Goal: Book appointment/travel/reservation

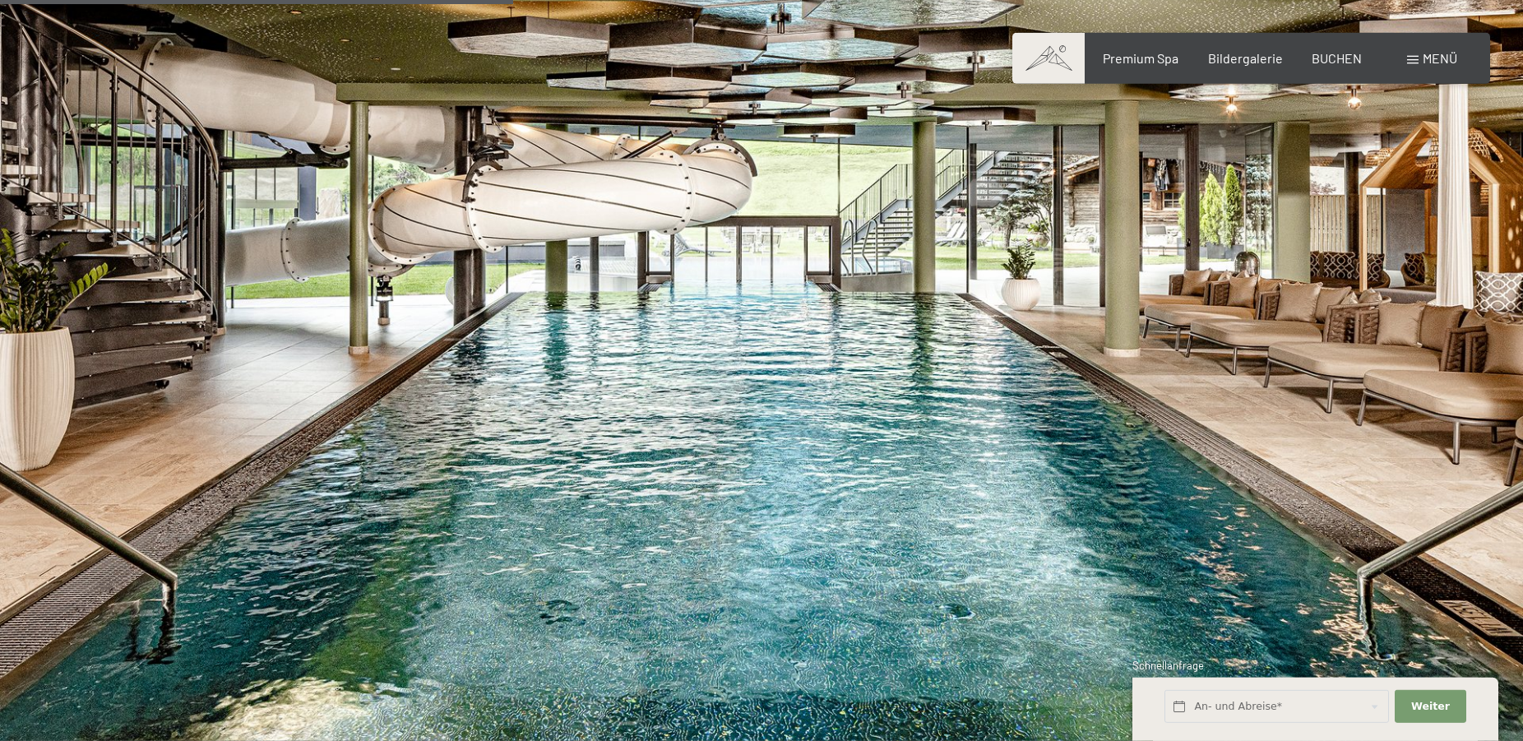
scroll to position [4697, 0]
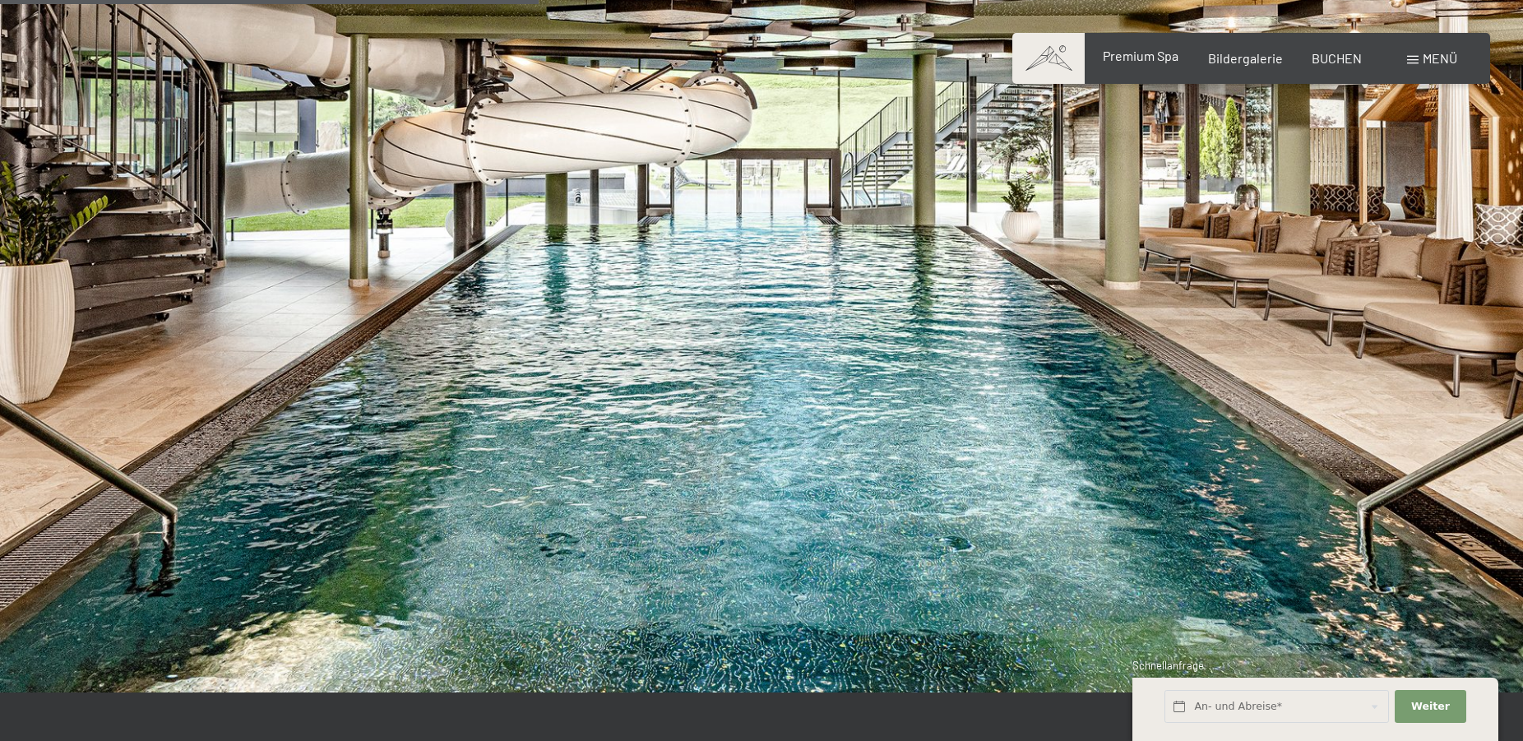
click at [1140, 55] on span "Premium Spa" at bounding box center [1141, 56] width 76 height 16
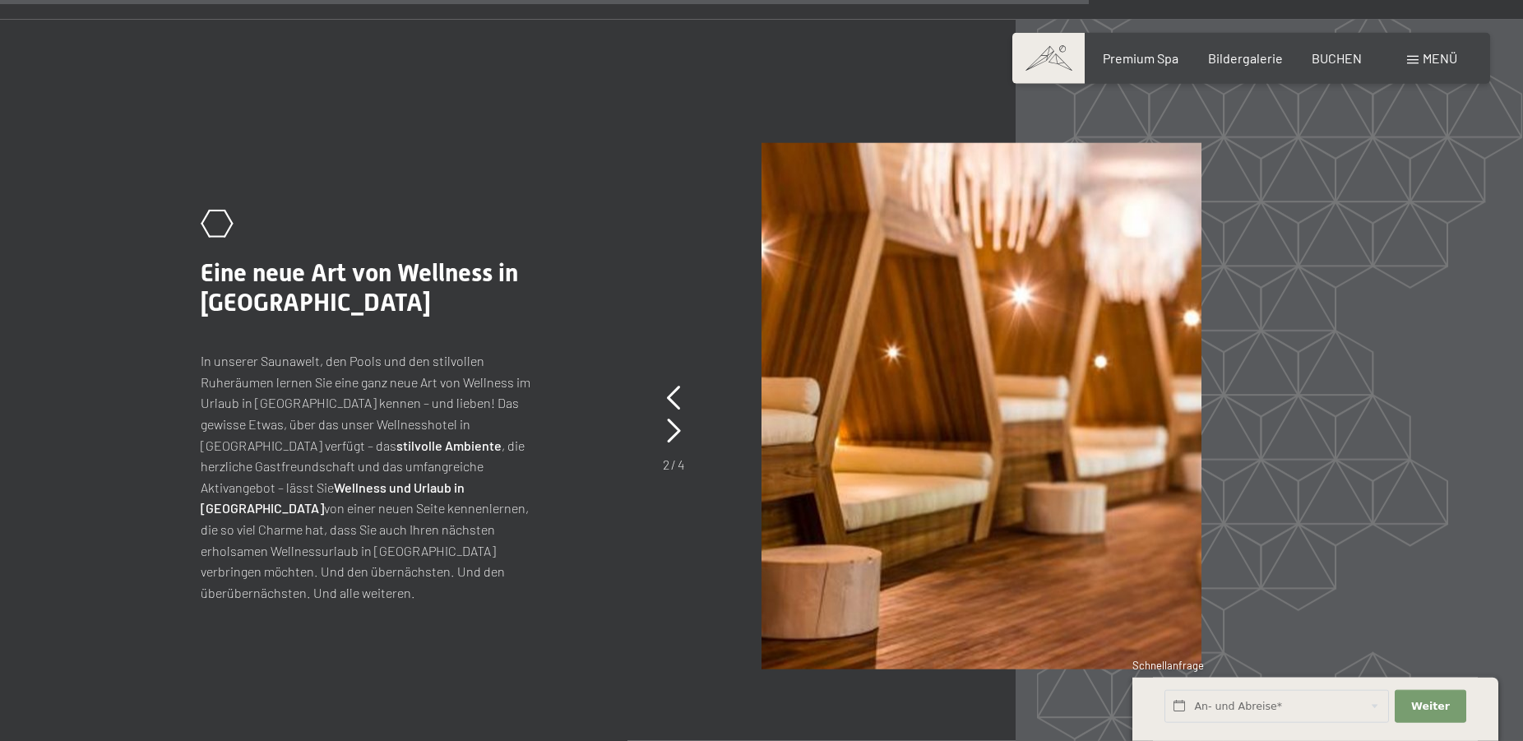
scroll to position [7717, 0]
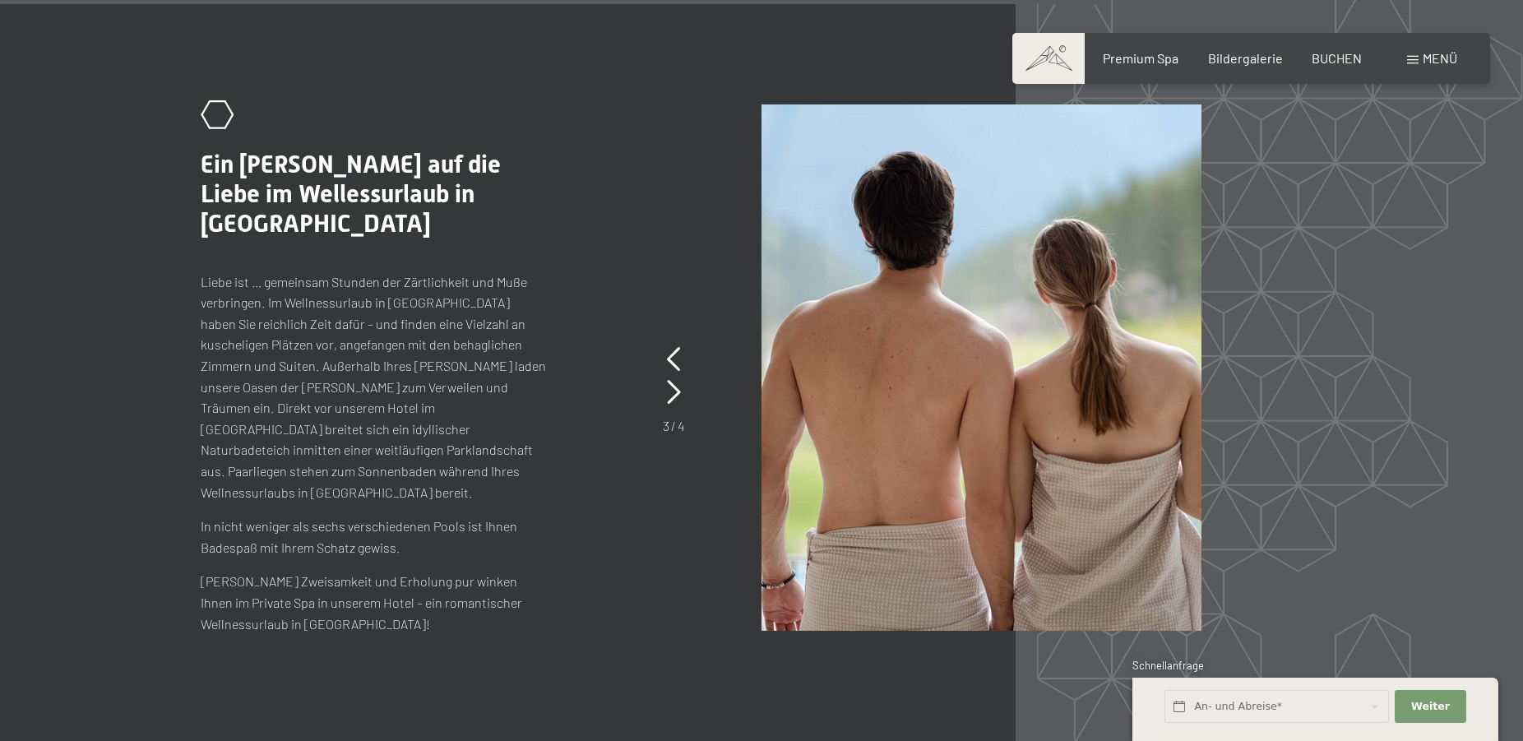
click at [1451, 53] on span "Menü" at bounding box center [1440, 58] width 35 height 16
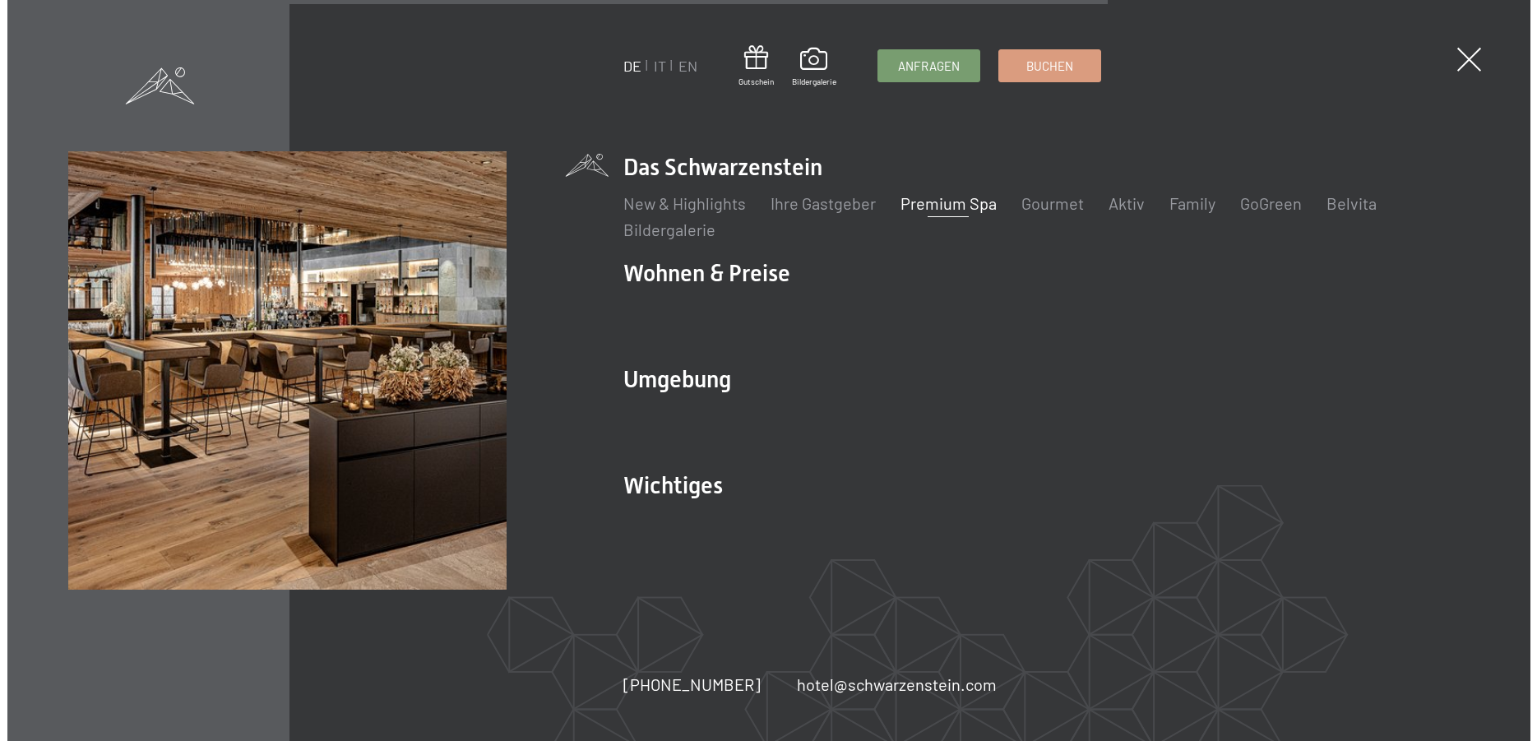
scroll to position [7740, 0]
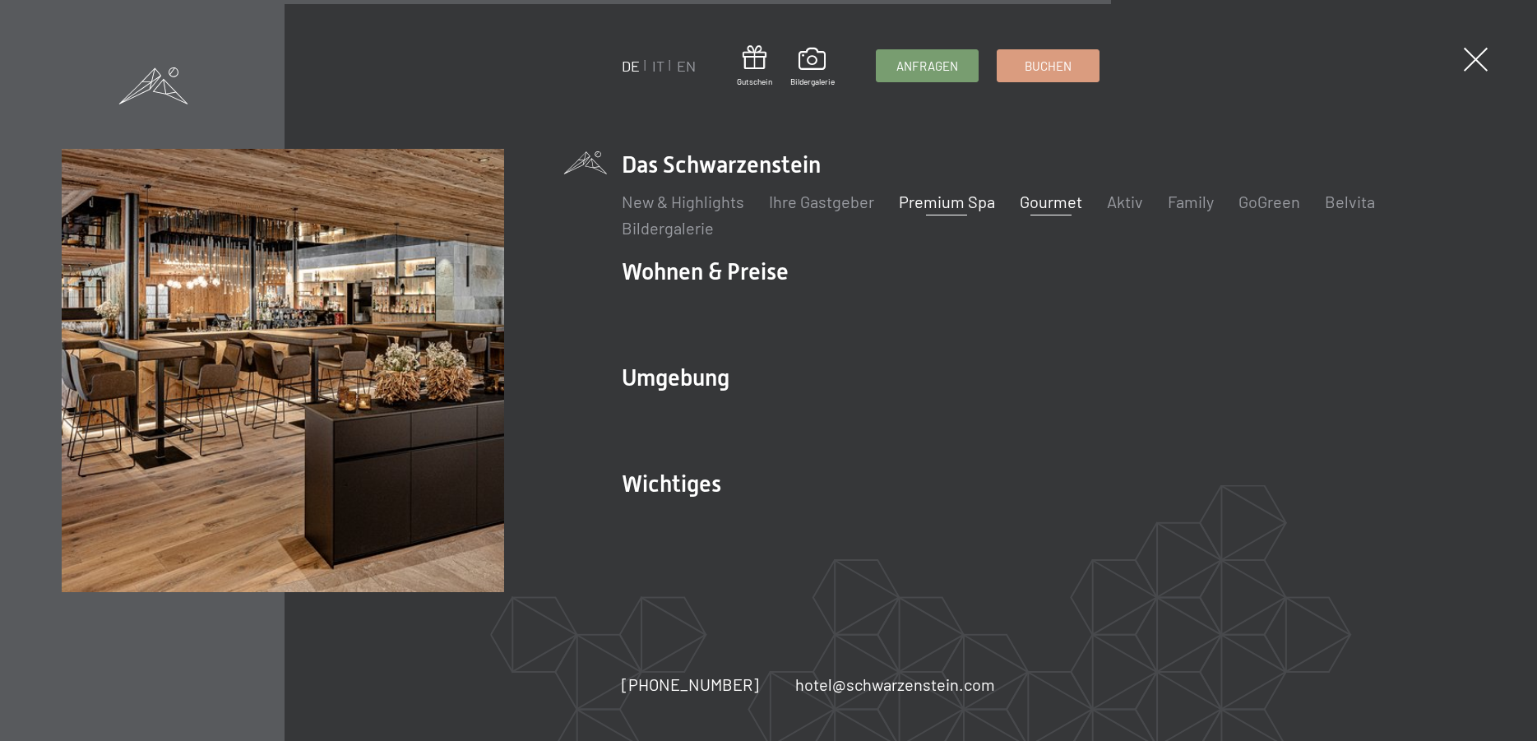
click at [1038, 203] on link "Gourmet" at bounding box center [1051, 202] width 62 height 20
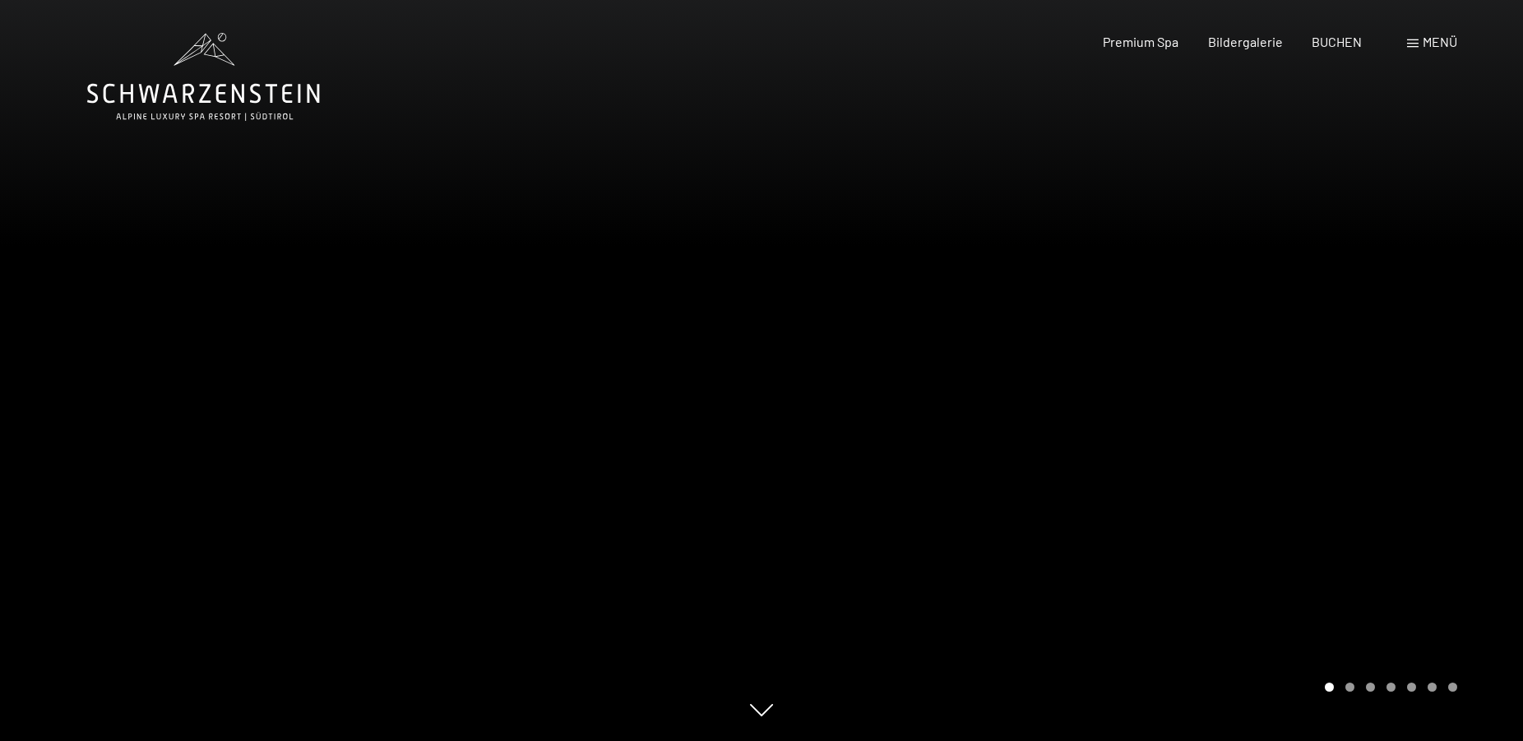
click at [1429, 35] on span "Menü" at bounding box center [1440, 42] width 35 height 16
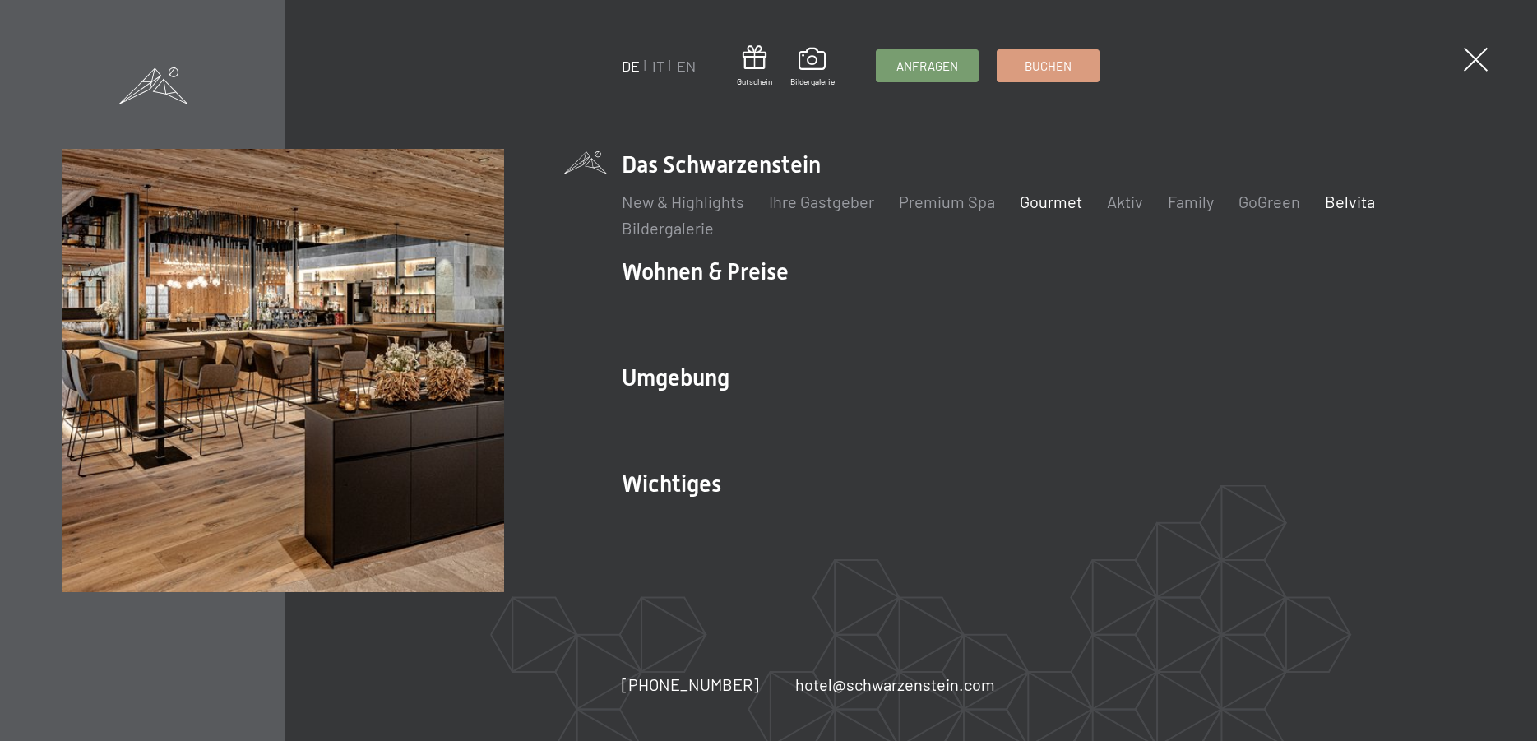
click at [1339, 197] on link "Belvita" at bounding box center [1350, 202] width 50 height 20
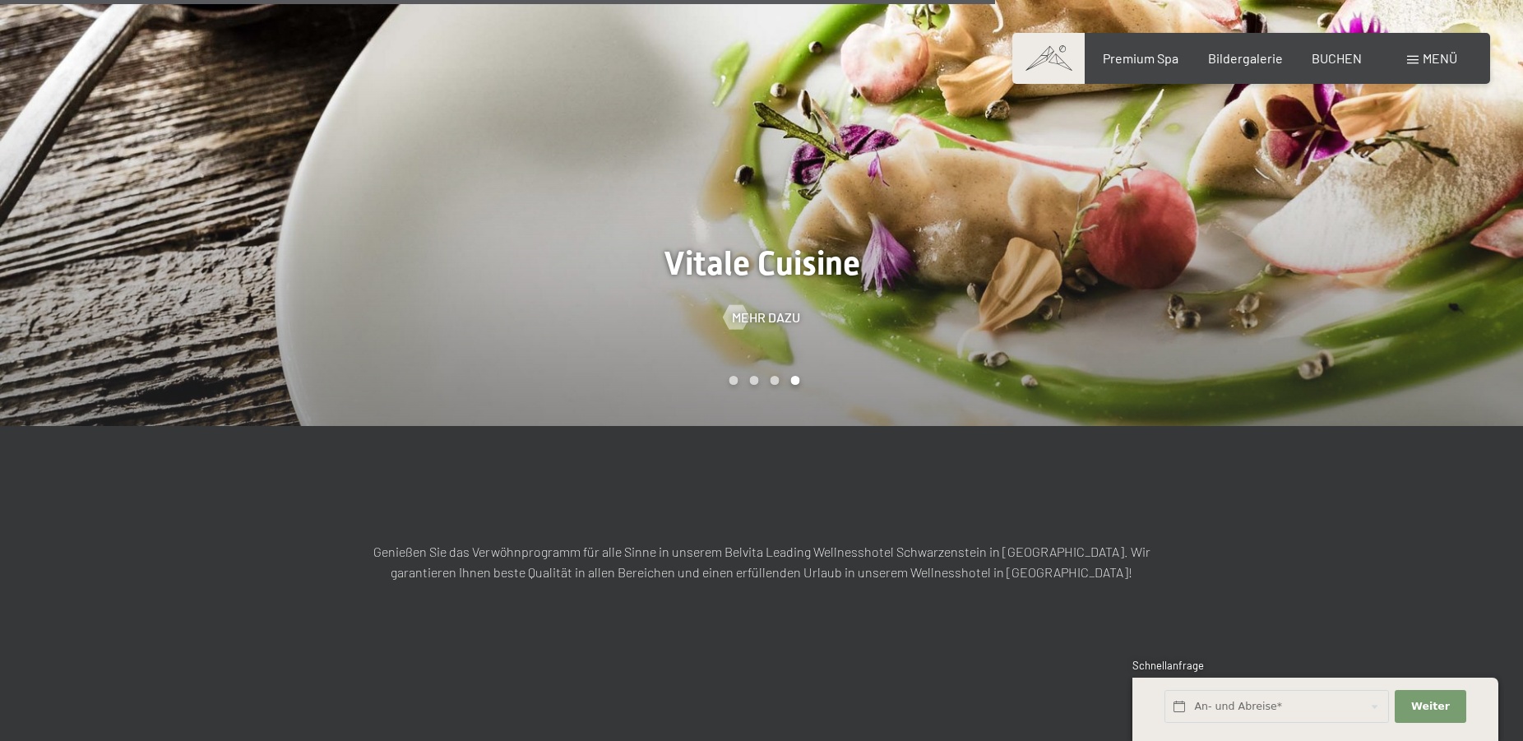
scroll to position [2097, 0]
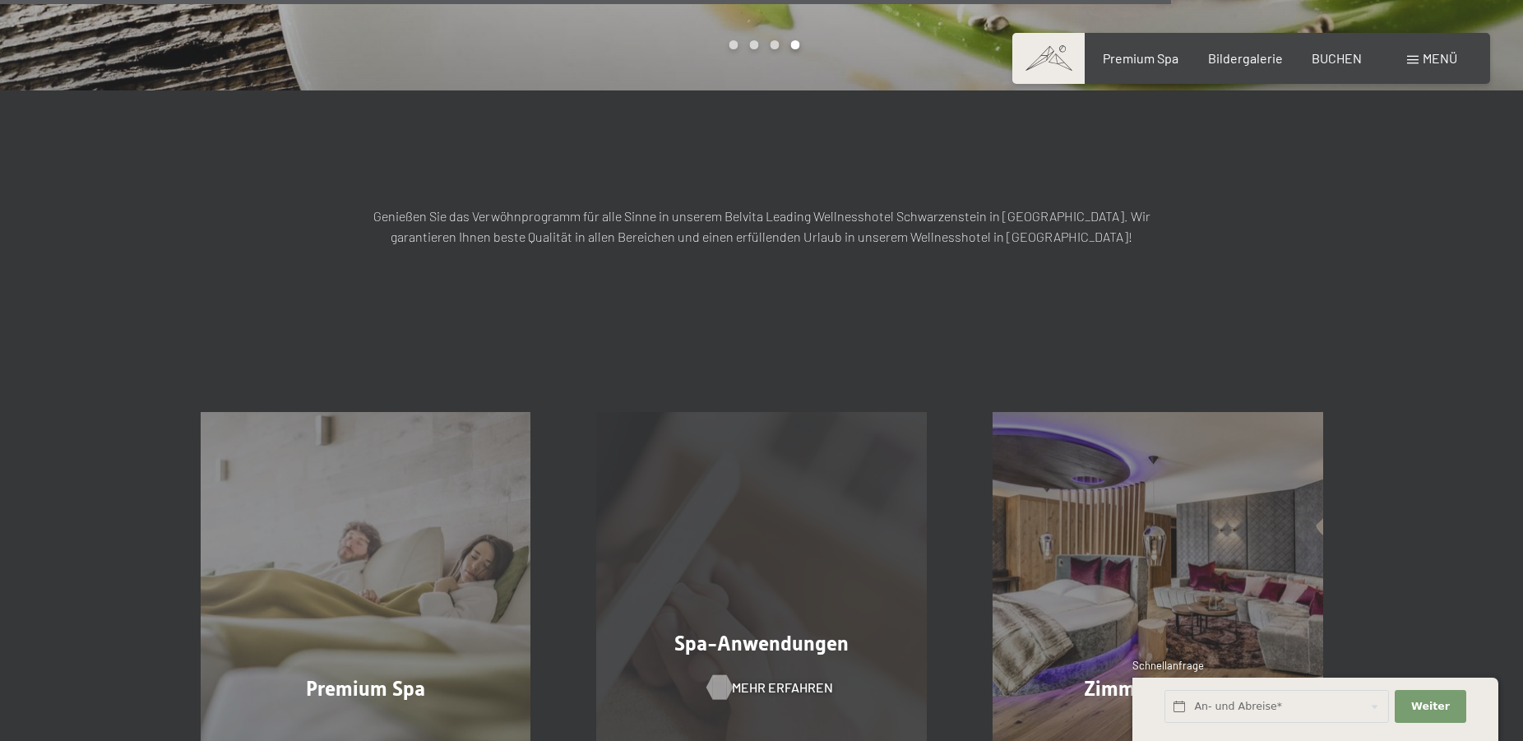
click at [757, 678] on span "Mehr erfahren" at bounding box center [782, 687] width 101 height 18
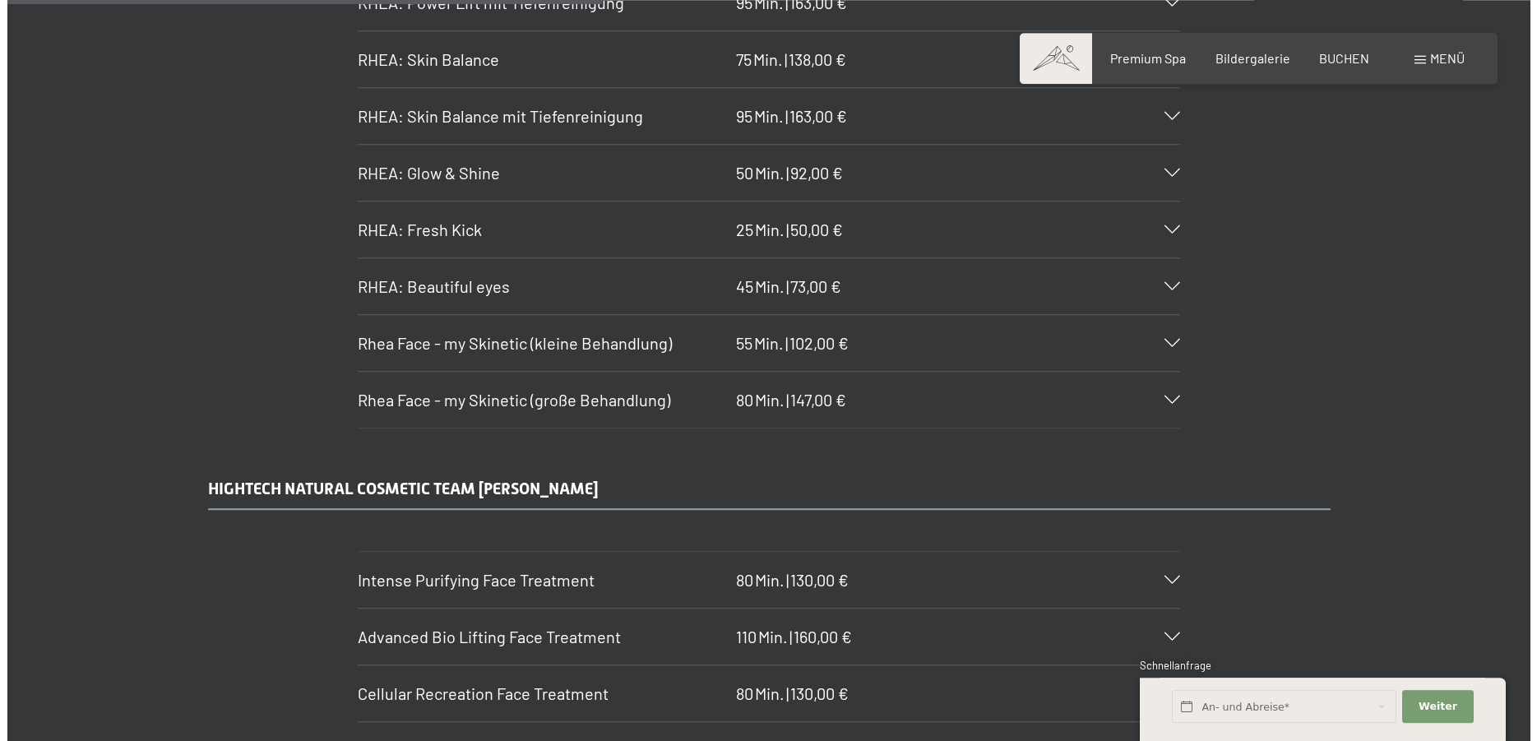
scroll to position [4613, 0]
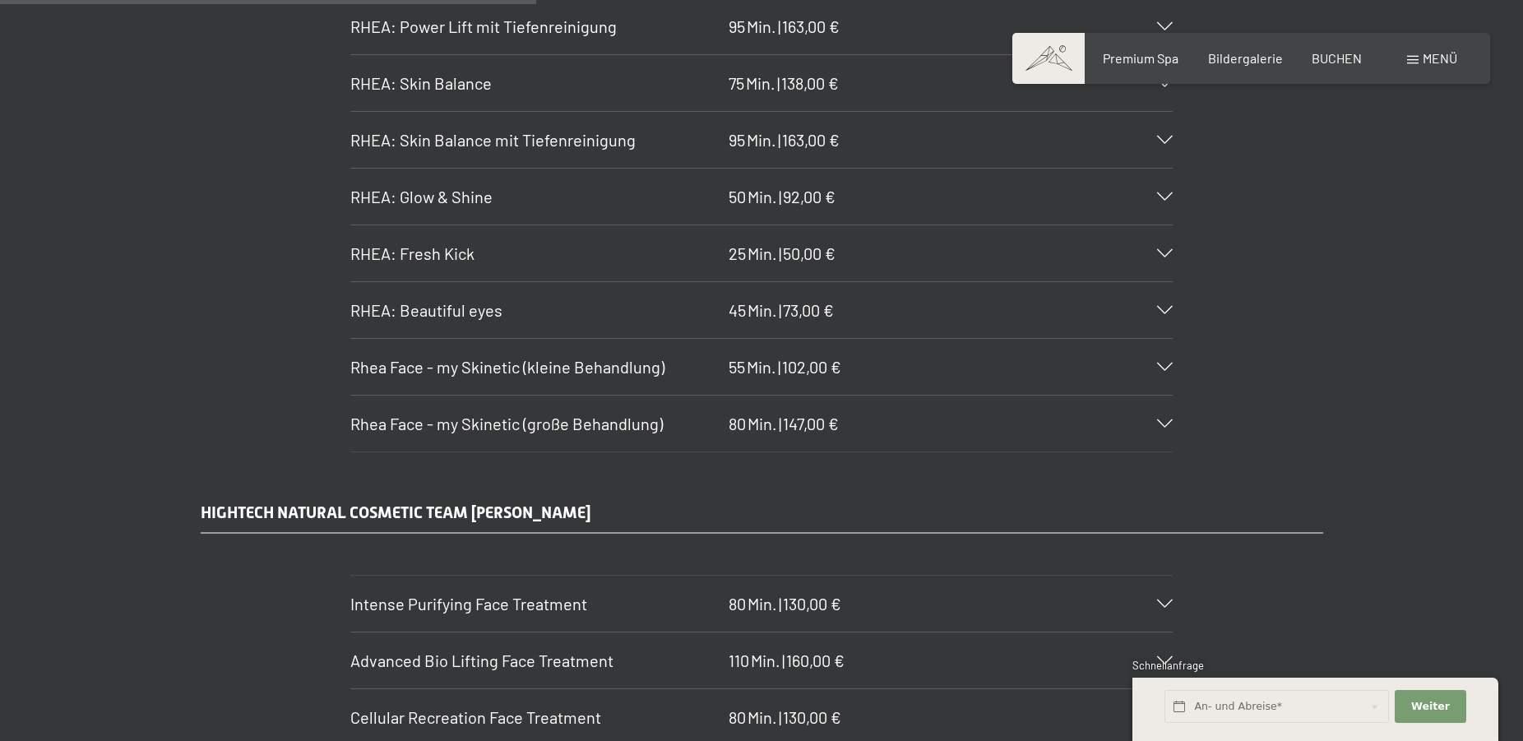
click at [1414, 58] on span at bounding box center [1413, 60] width 12 height 8
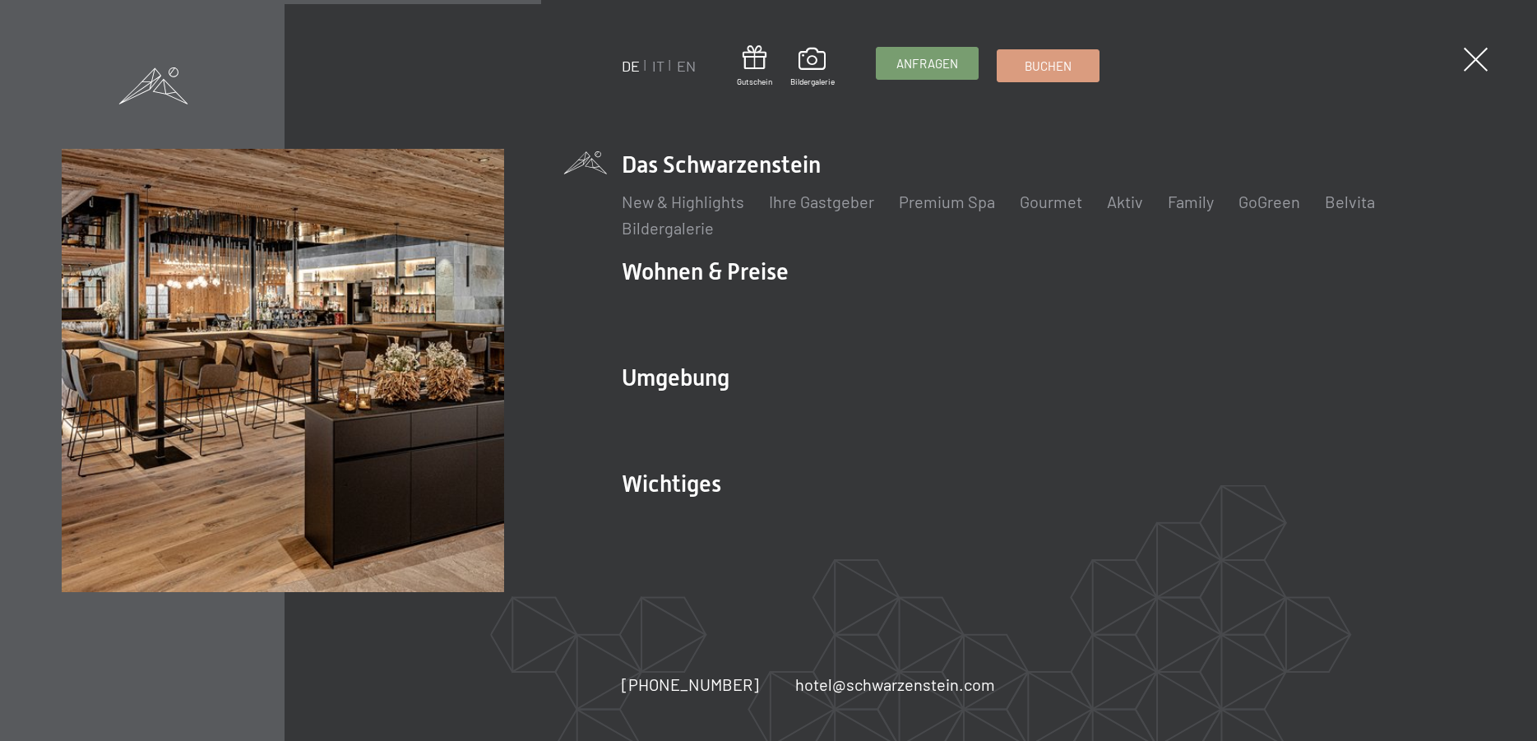
click at [918, 63] on span "Anfragen" at bounding box center [927, 63] width 62 height 17
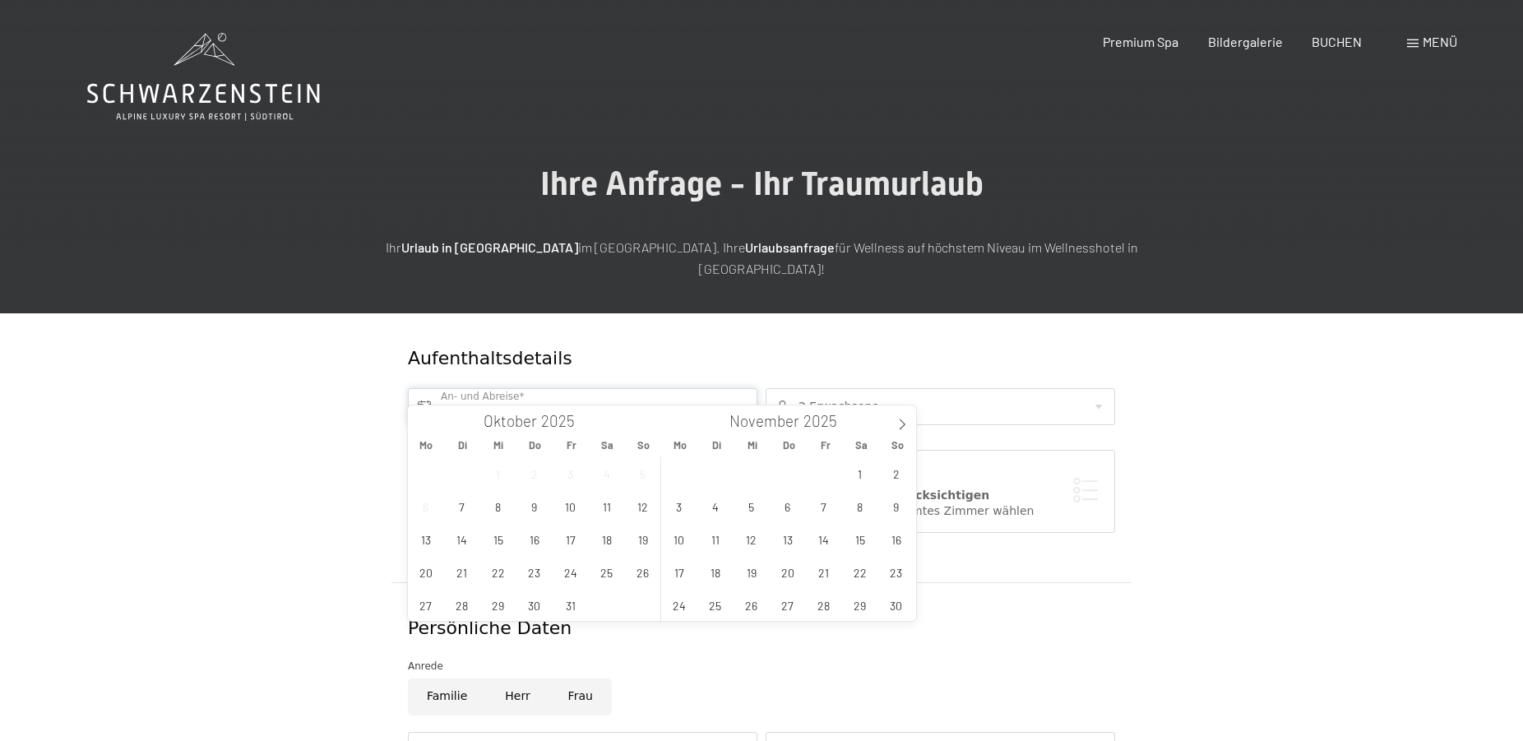
click at [623, 388] on input "text" at bounding box center [582, 406] width 349 height 37
click at [830, 543] on span "14" at bounding box center [824, 539] width 32 height 32
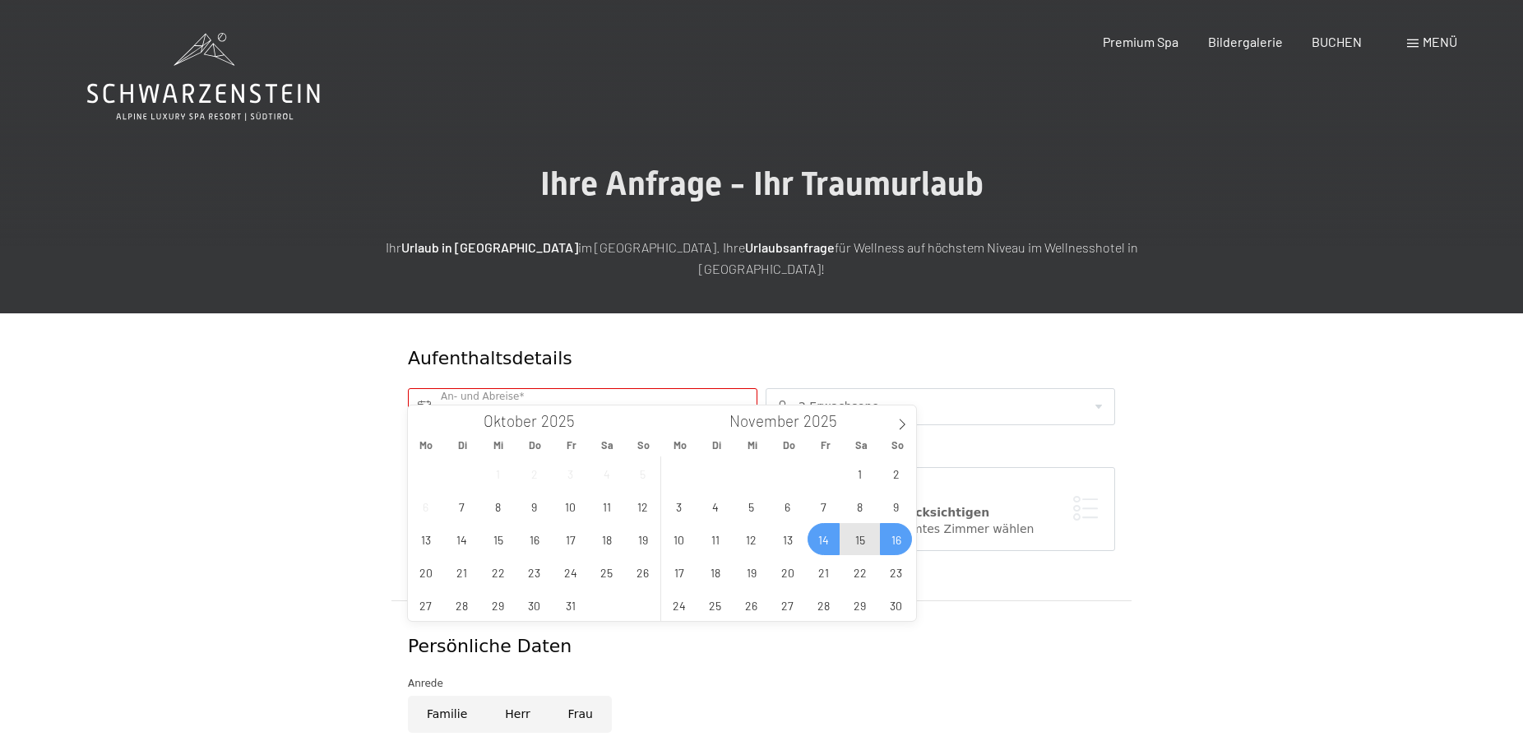
click at [898, 543] on span "16" at bounding box center [896, 539] width 32 height 32
type input "Fr. 14.11.2025 - So. 16.11.2025"
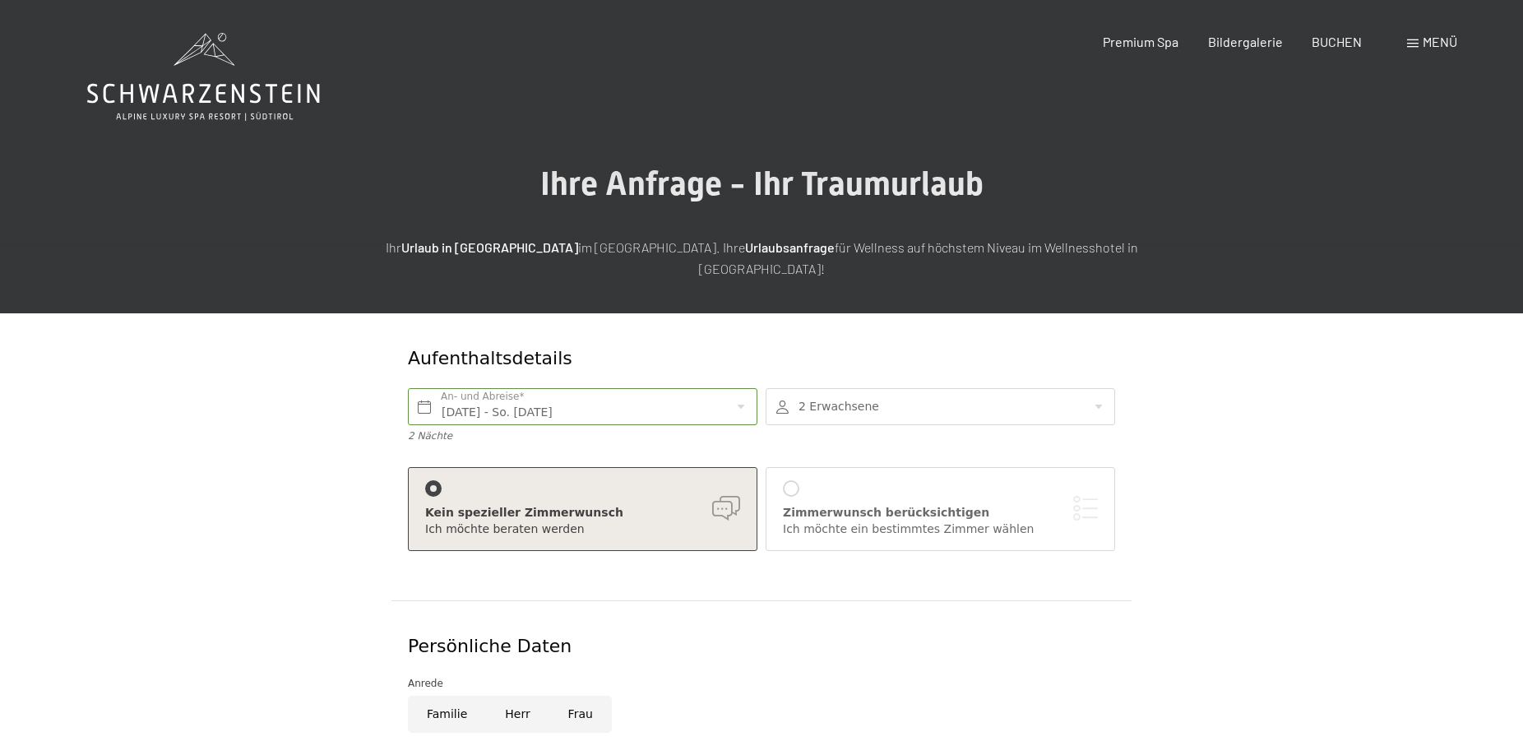
click at [1100, 388] on div at bounding box center [940, 406] width 349 height 37
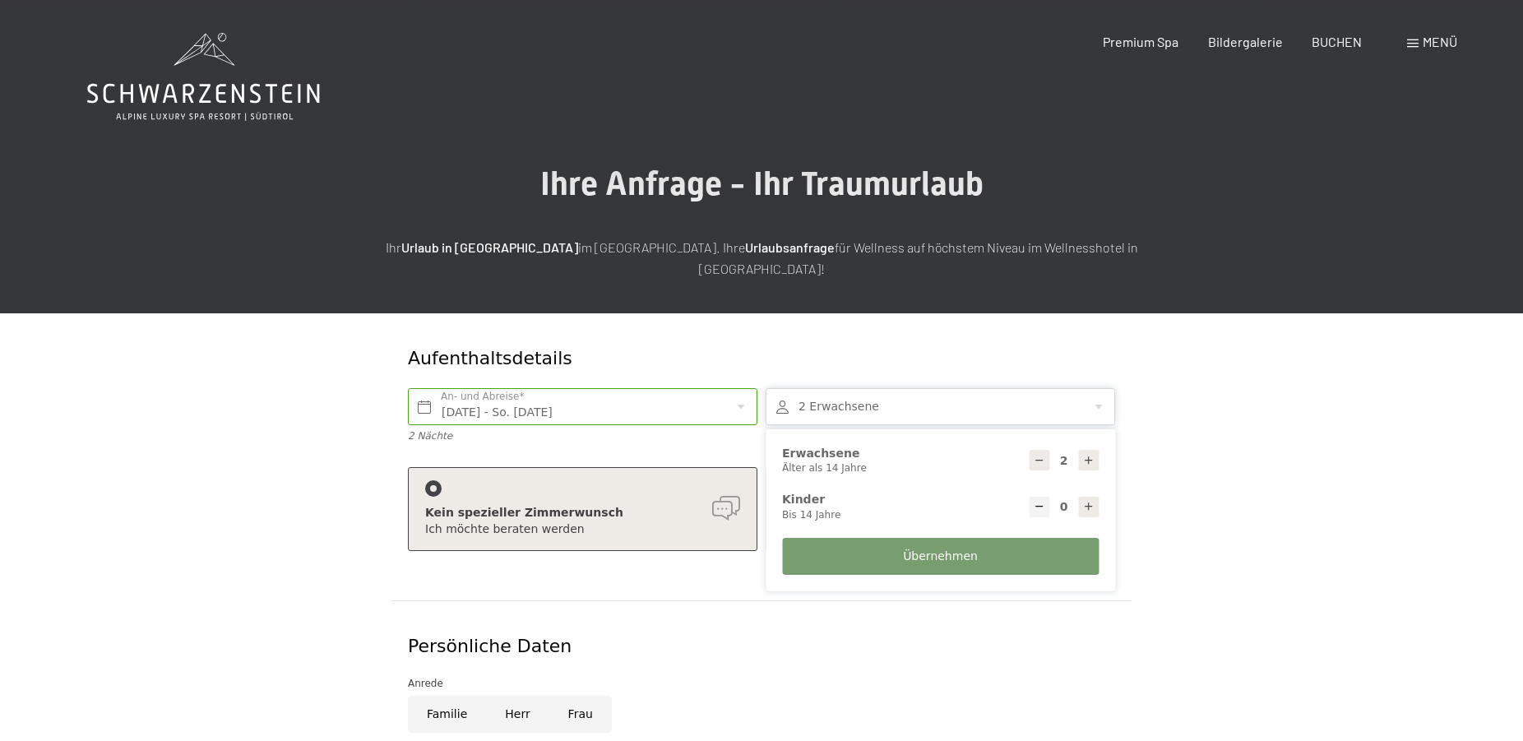
click at [1092, 455] on icon at bounding box center [1089, 461] width 12 height 12
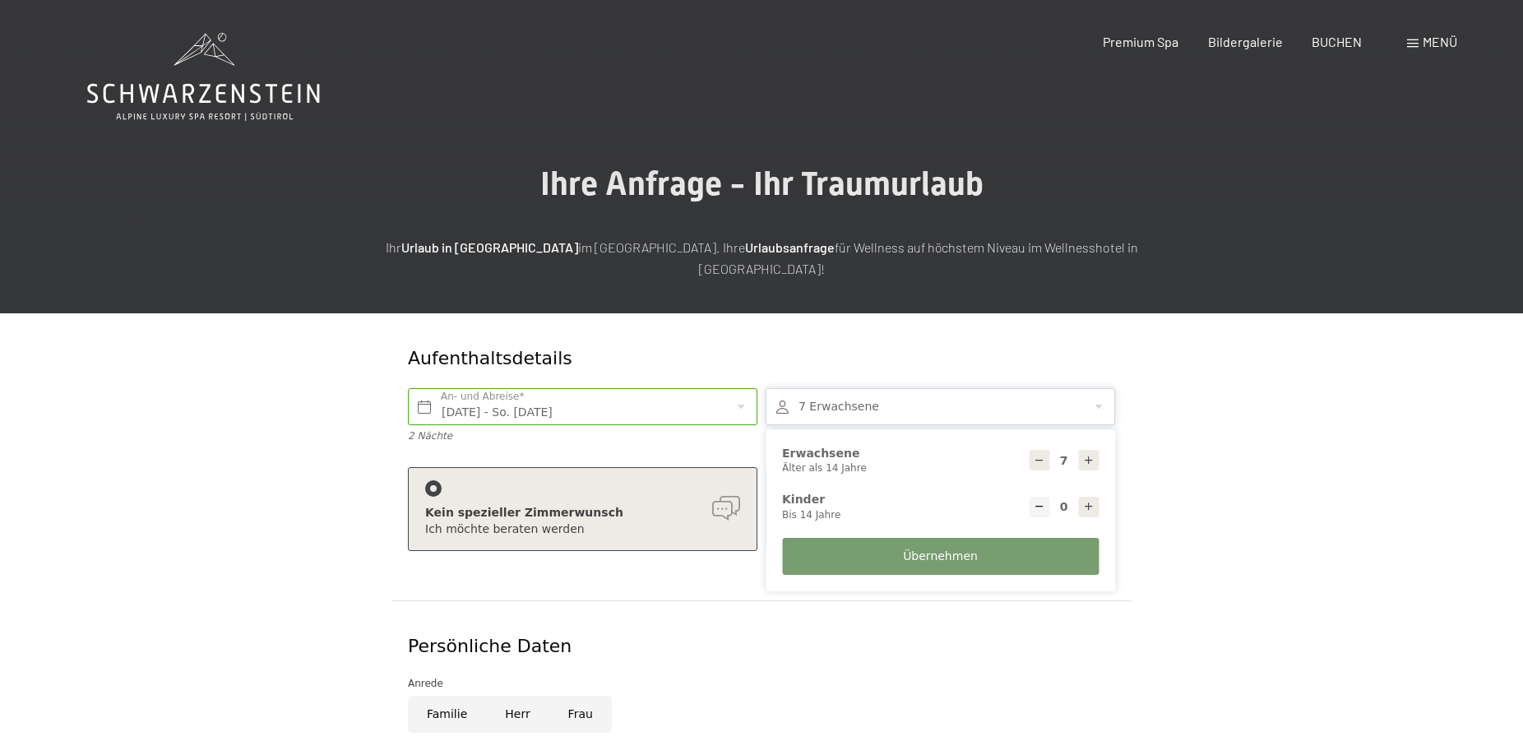
click at [1092, 455] on icon at bounding box center [1089, 461] width 12 height 12
click at [1038, 455] on icon at bounding box center [1040, 461] width 12 height 12
type input "7"
click at [1092, 501] on icon at bounding box center [1089, 507] width 12 height 12
type input "1"
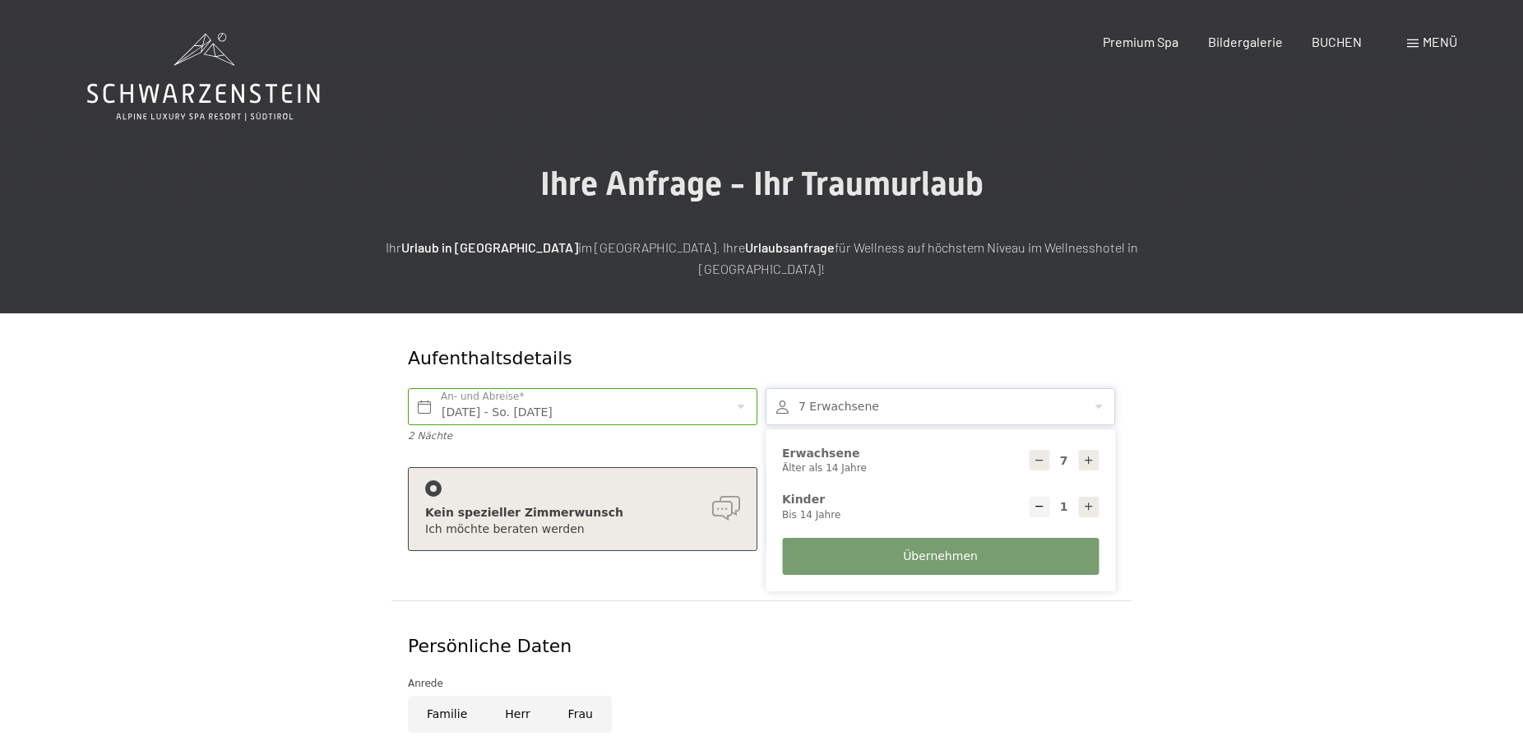
select select
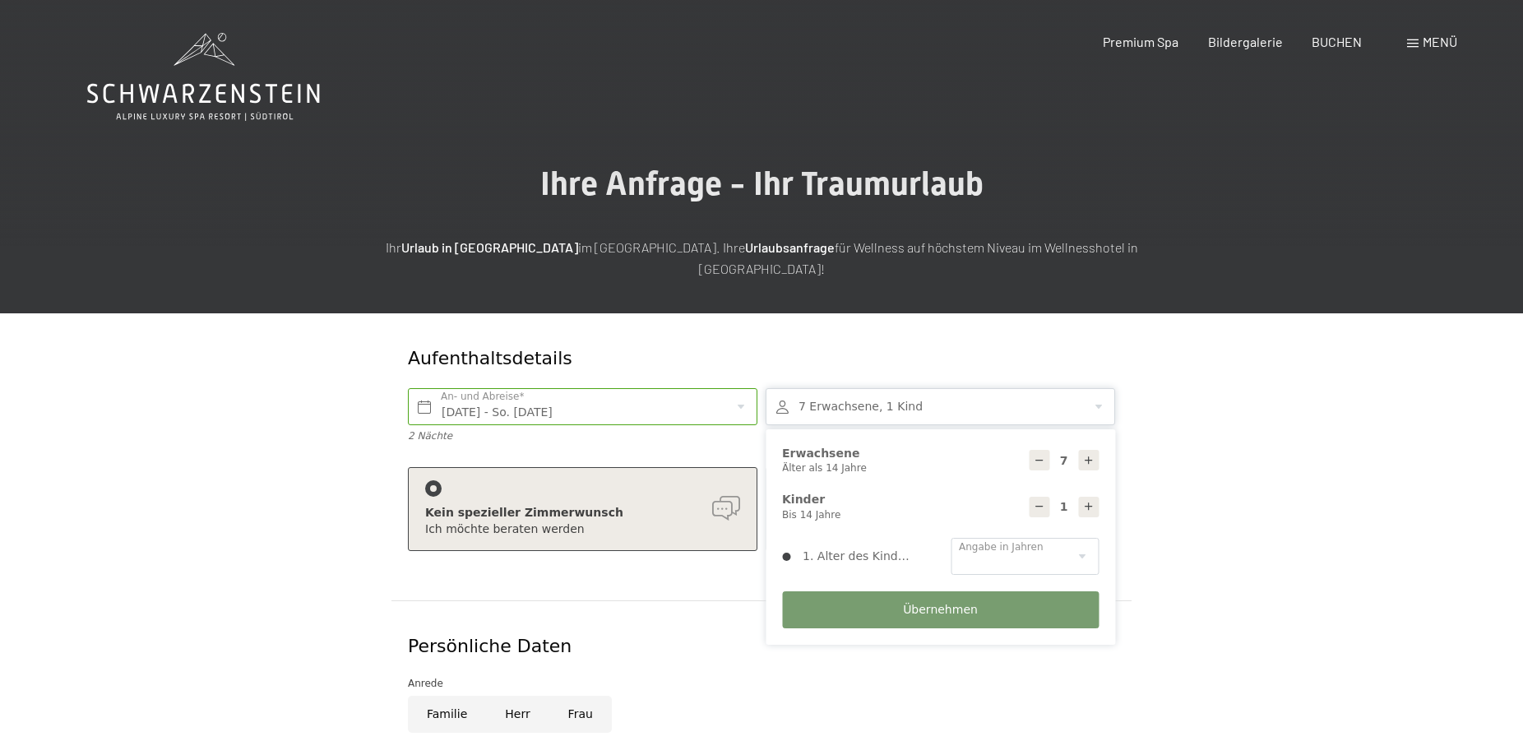
click at [1092, 501] on icon at bounding box center [1089, 507] width 12 height 12
type input "2"
select select
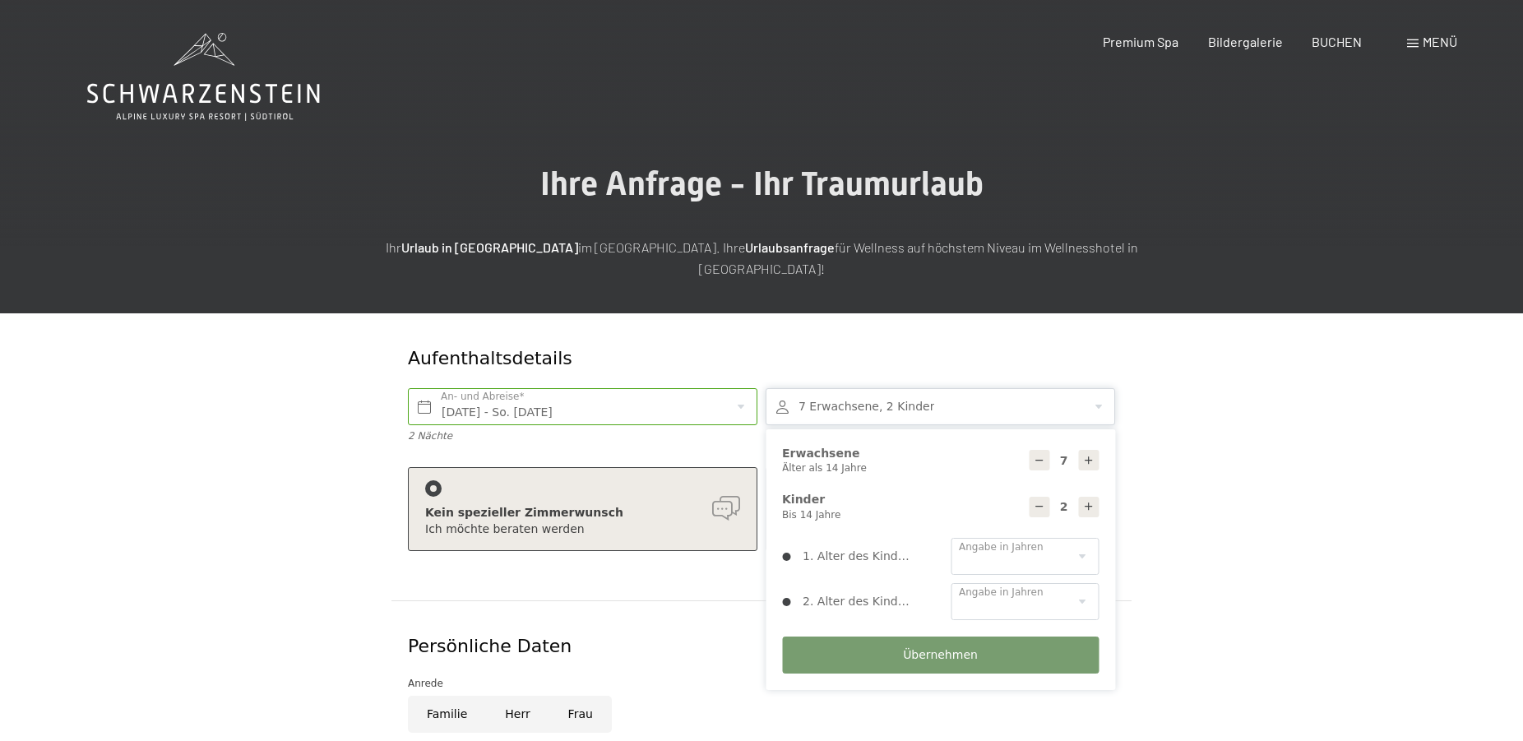
click at [1092, 501] on icon at bounding box center [1089, 507] width 12 height 12
type input "3"
select select
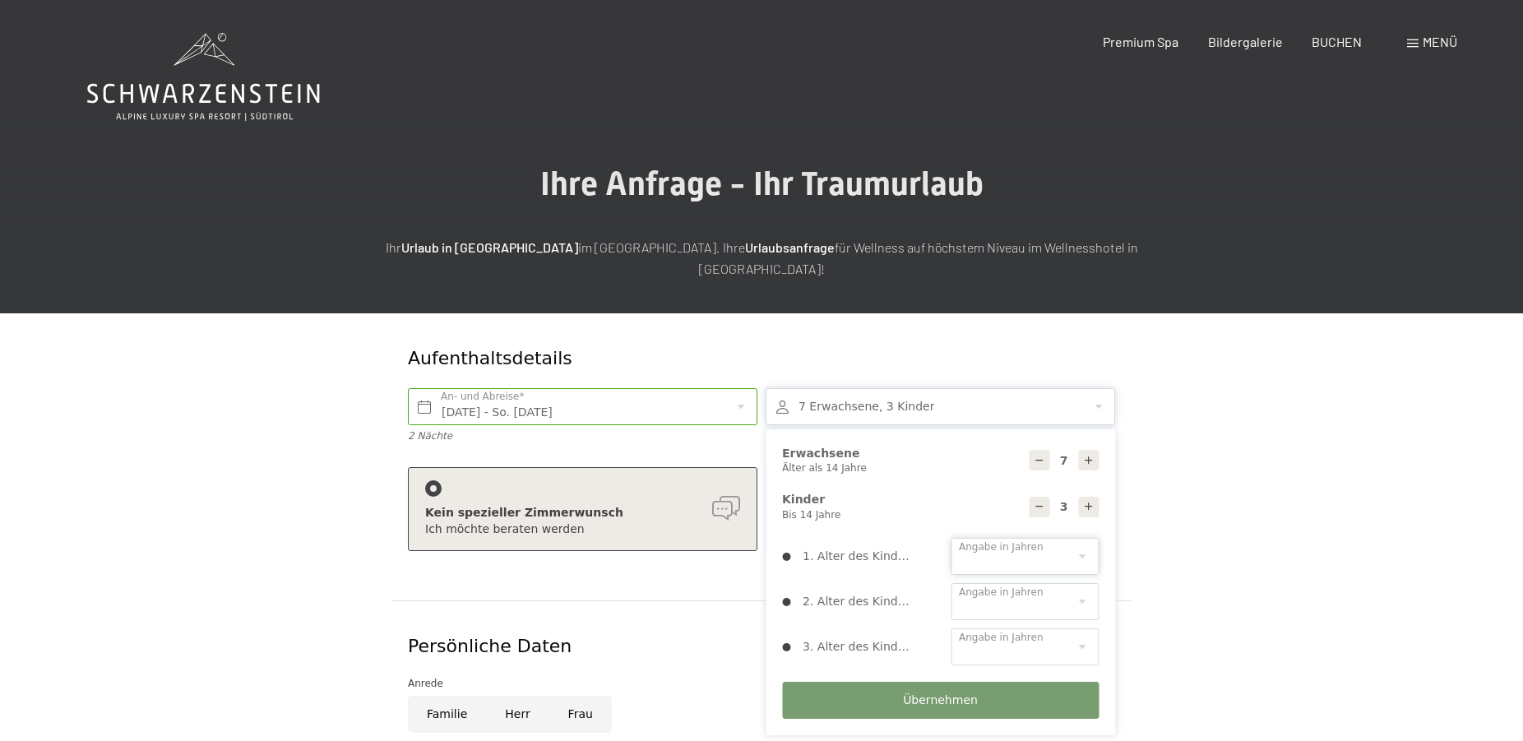
click at [951, 538] on select "0 1 2 3 4 5 6 7 8 9 10 11 12 13 14" at bounding box center [1025, 556] width 148 height 37
select select "2"
click option "2" at bounding box center [0, 0] width 0 height 0
click at [951, 583] on select "0 1 2 3 4 5 6 7 8 9 10 11 12 13 14" at bounding box center [1025, 601] width 148 height 37
select select "2"
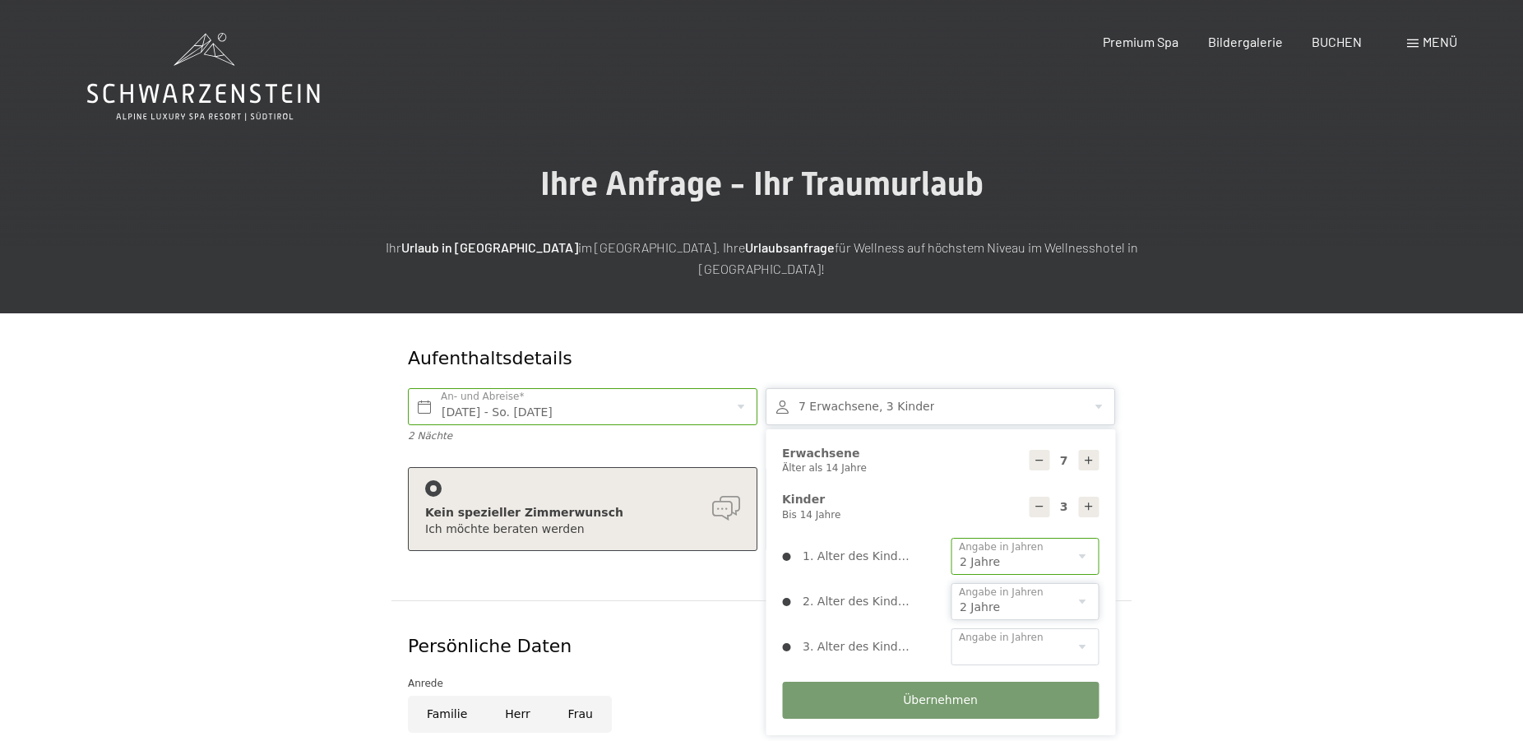
click option "2" at bounding box center [0, 0] width 0 height 0
click at [951, 628] on select "0 1 2 3 4 5 6 7 8 9 10 11 12 13 14" at bounding box center [1025, 646] width 148 height 37
select select "0"
click option "0" at bounding box center [0, 0] width 0 height 0
click at [927, 692] on span "Übernehmen" at bounding box center [940, 700] width 75 height 16
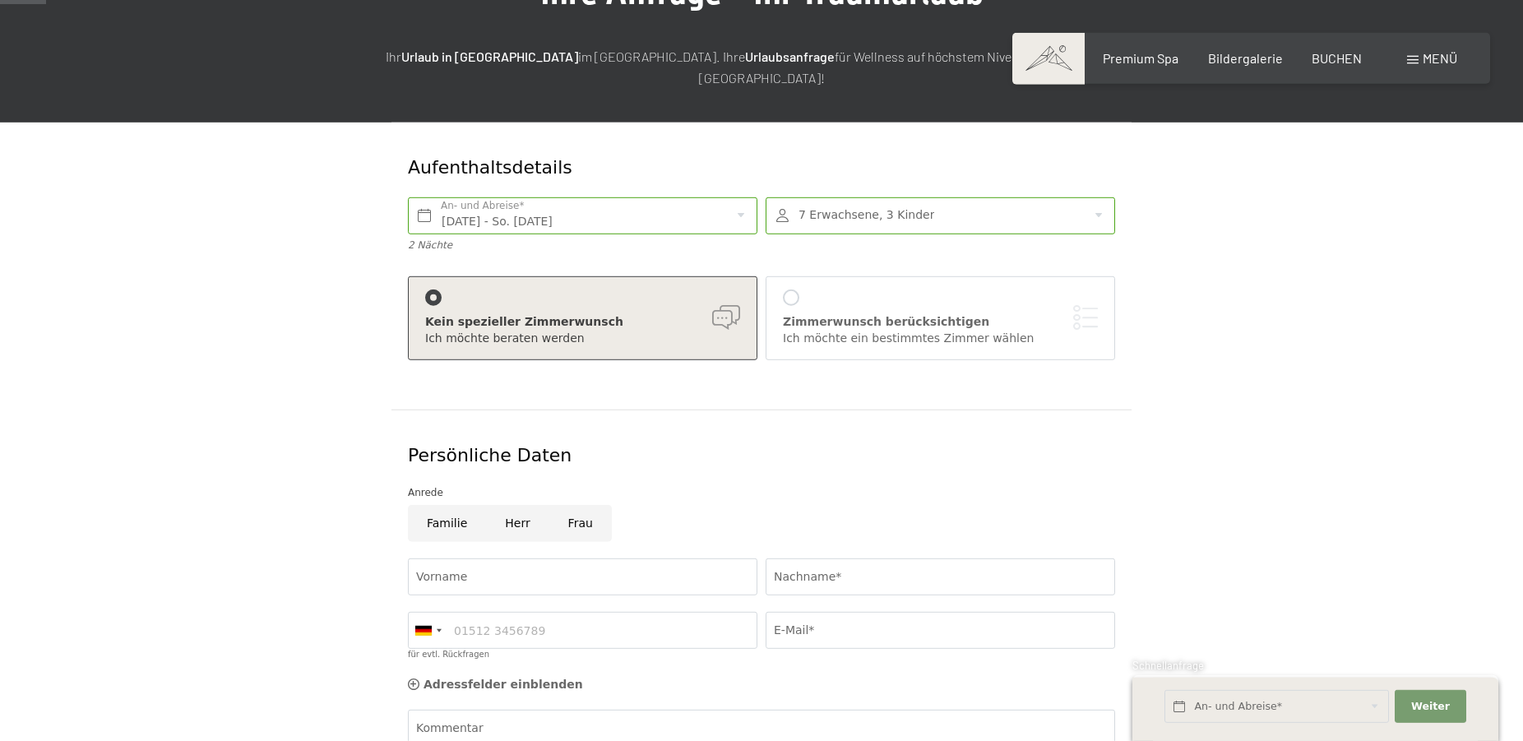
scroll to position [252, 0]
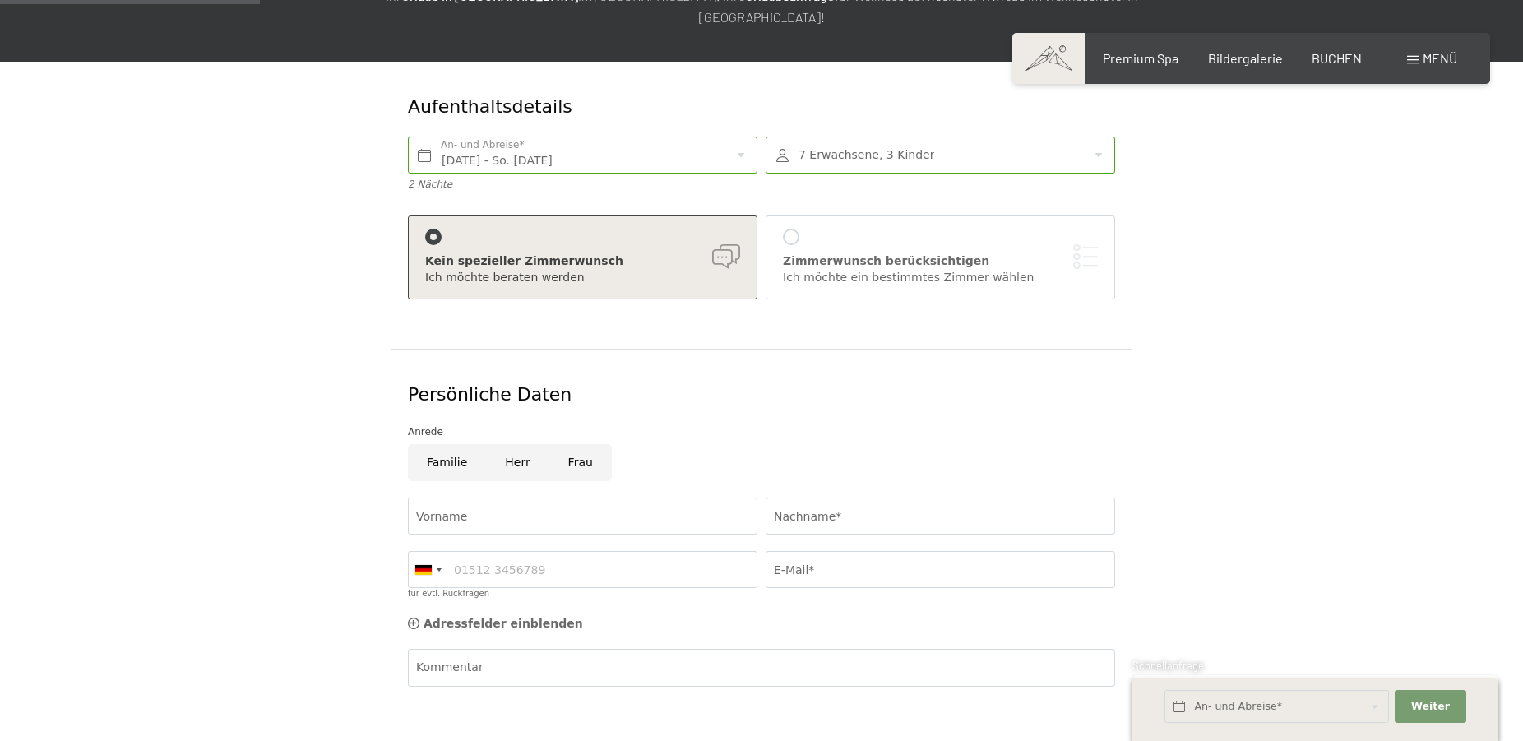
click at [580, 444] on input "Frau" at bounding box center [580, 462] width 62 height 37
radio input "true"
click at [513, 498] on input "Vorname" at bounding box center [582, 516] width 349 height 37
type input "Stefanie"
type input "Thielen"
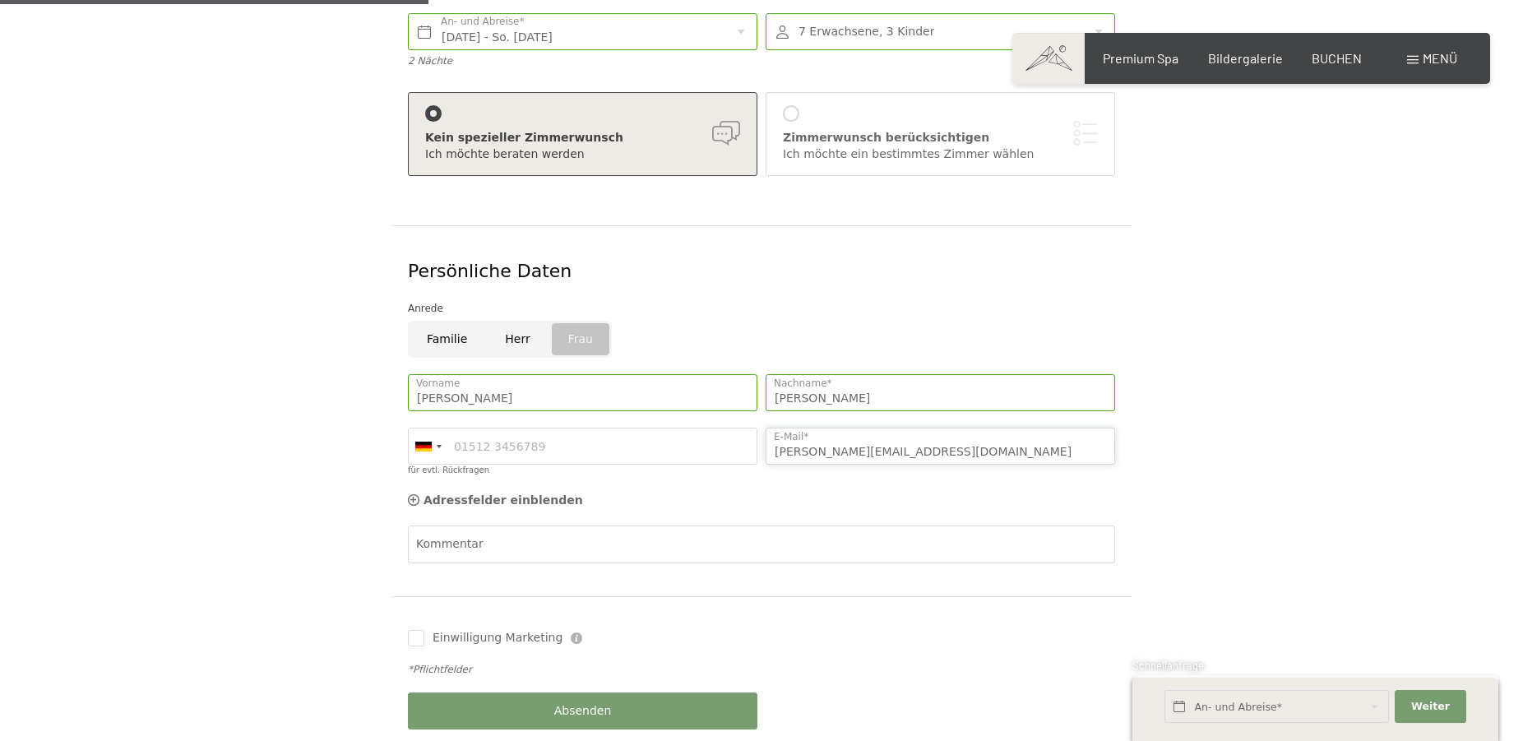
scroll to position [419, 0]
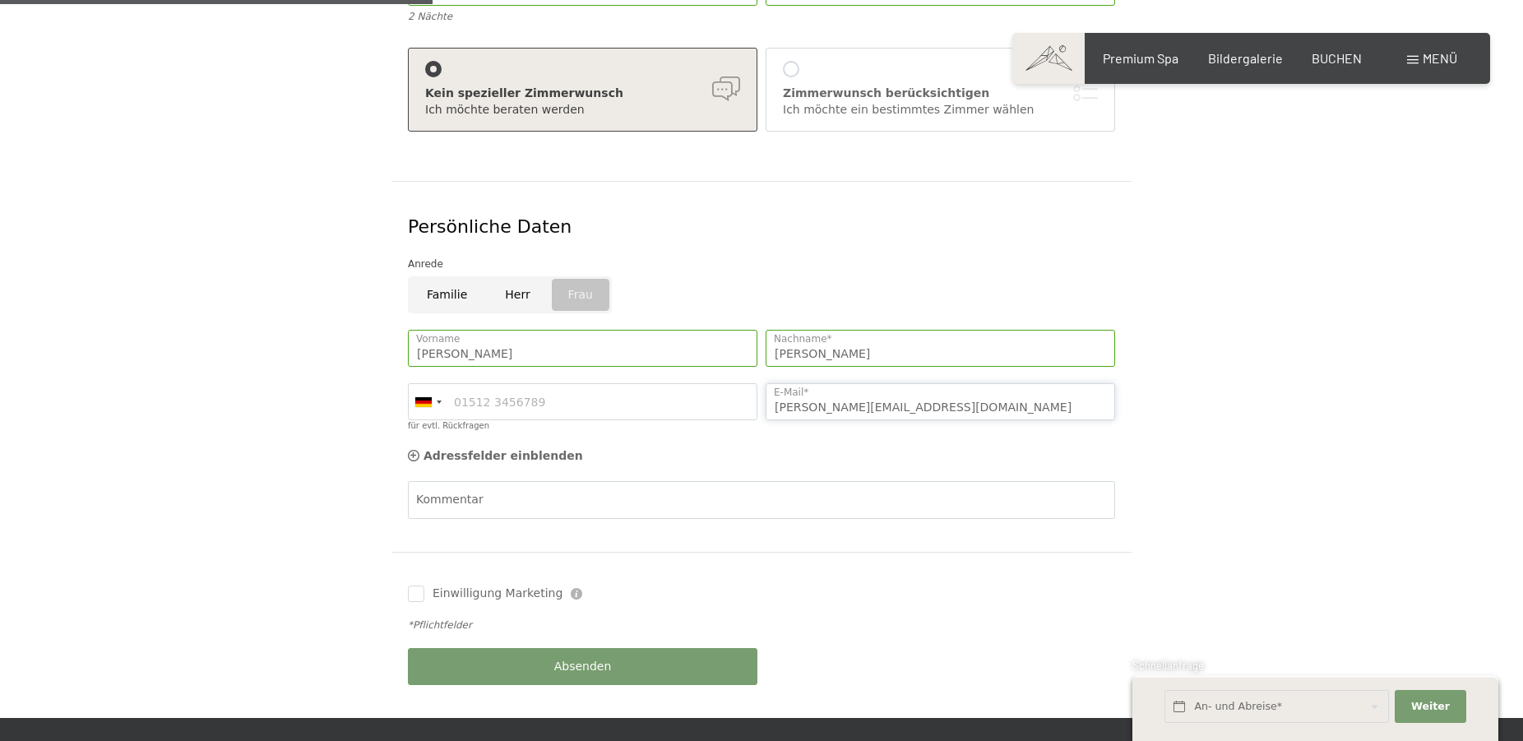
type input "stefanie.thielen1987@gmail.com"
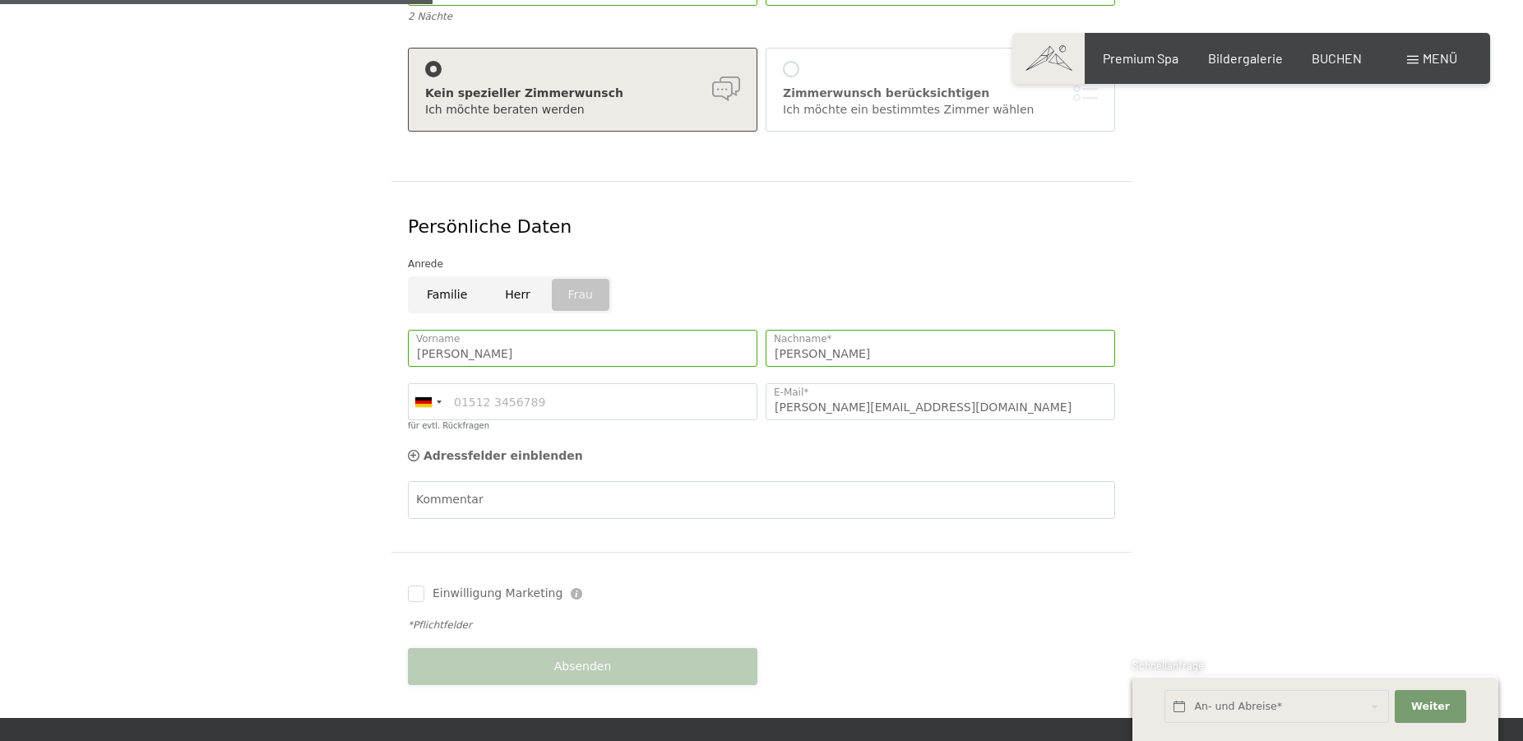
click at [548, 650] on button "Absenden" at bounding box center [582, 666] width 349 height 37
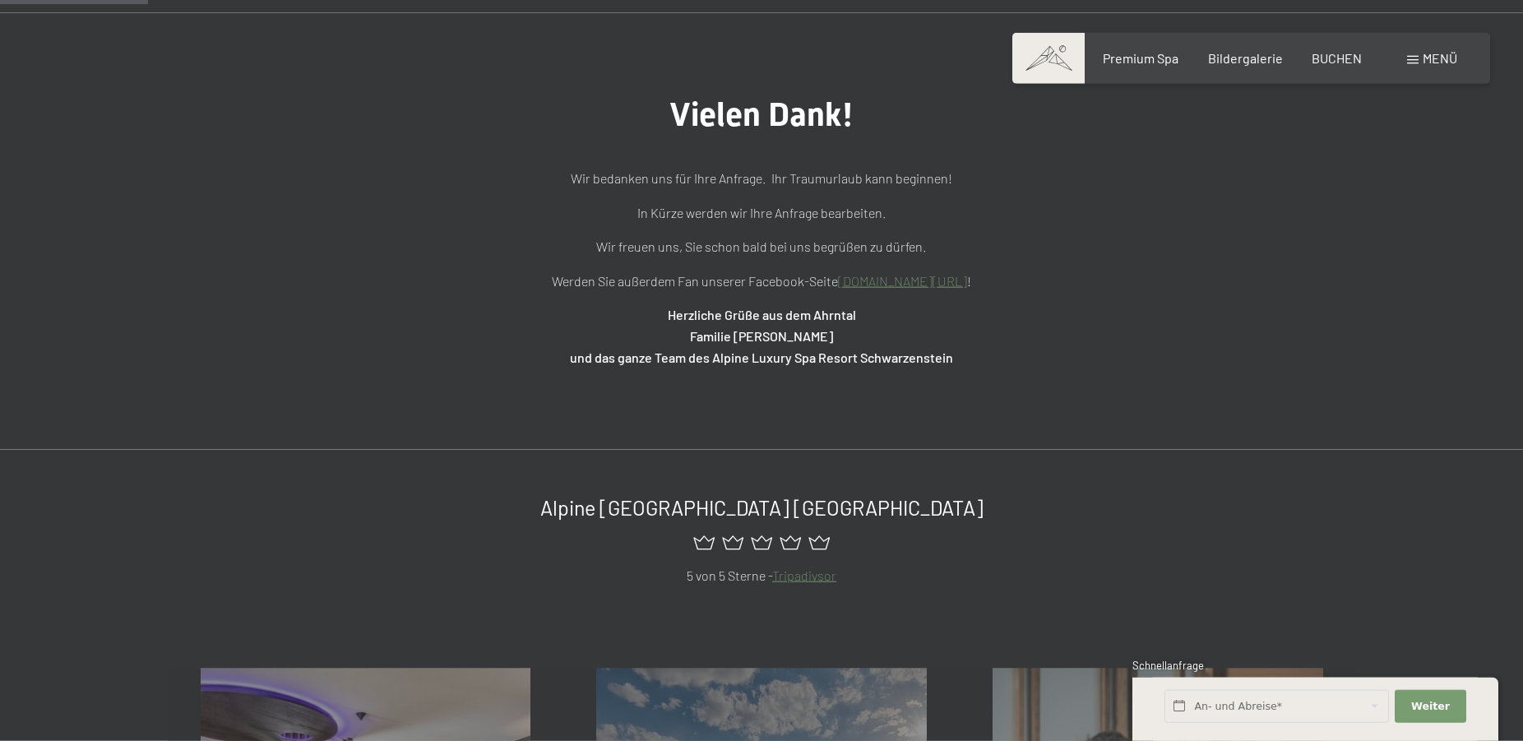
scroll to position [168, 0]
